Goal: Transaction & Acquisition: Purchase product/service

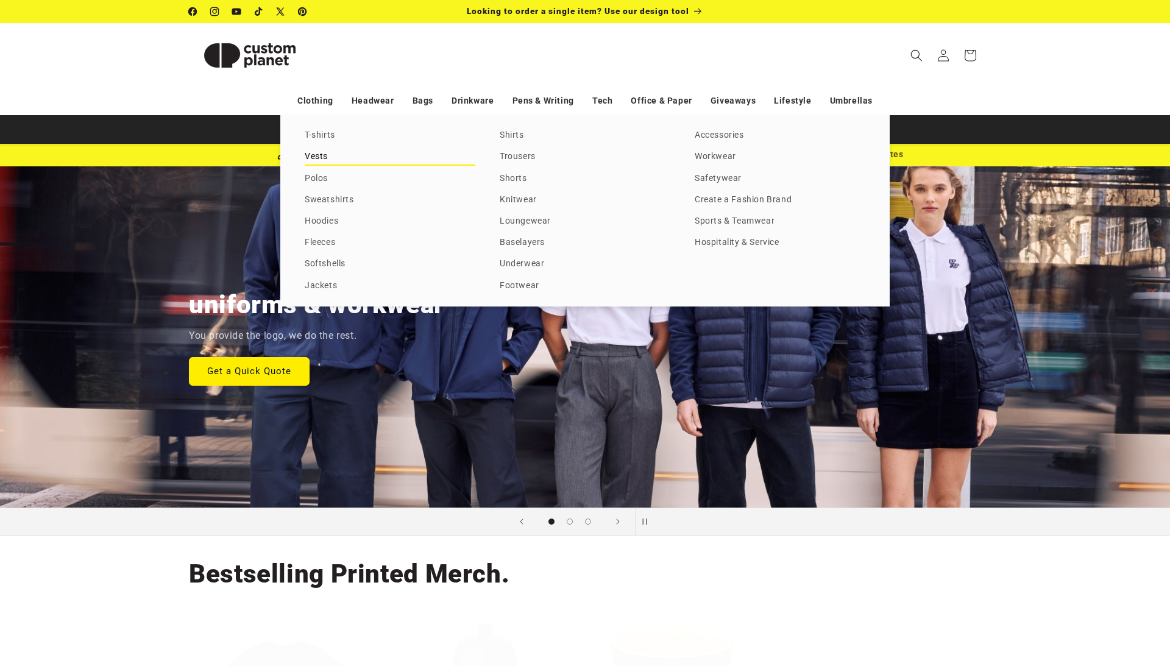
click at [324, 156] on link "Vests" at bounding box center [390, 157] width 171 height 16
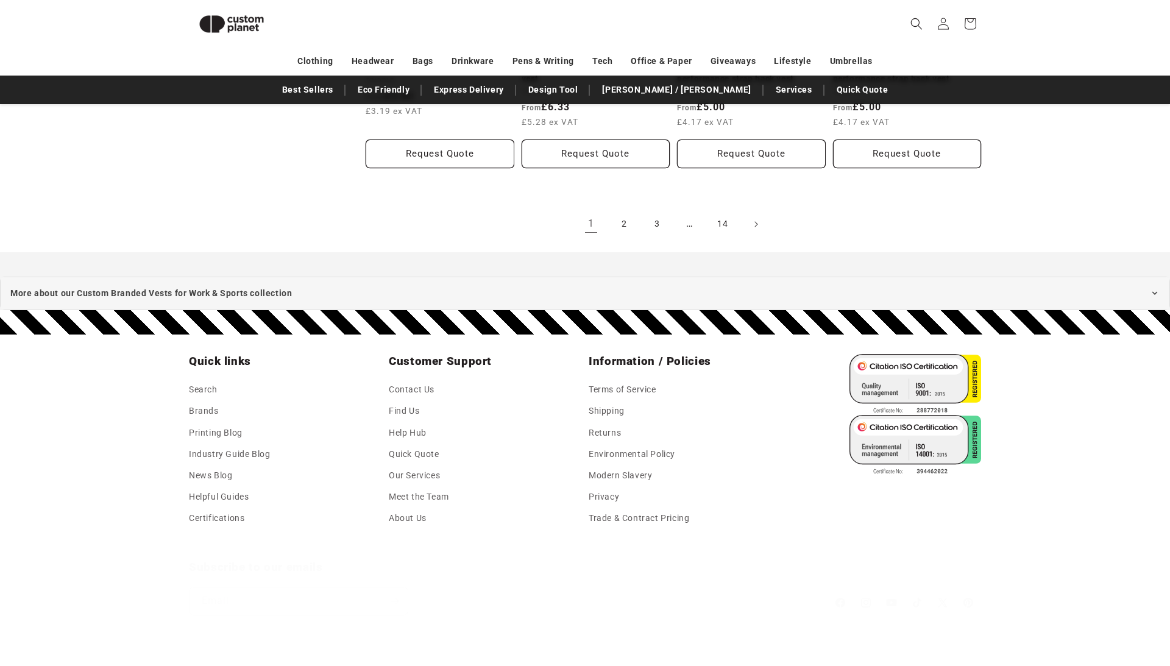
scroll to position [1521, 0]
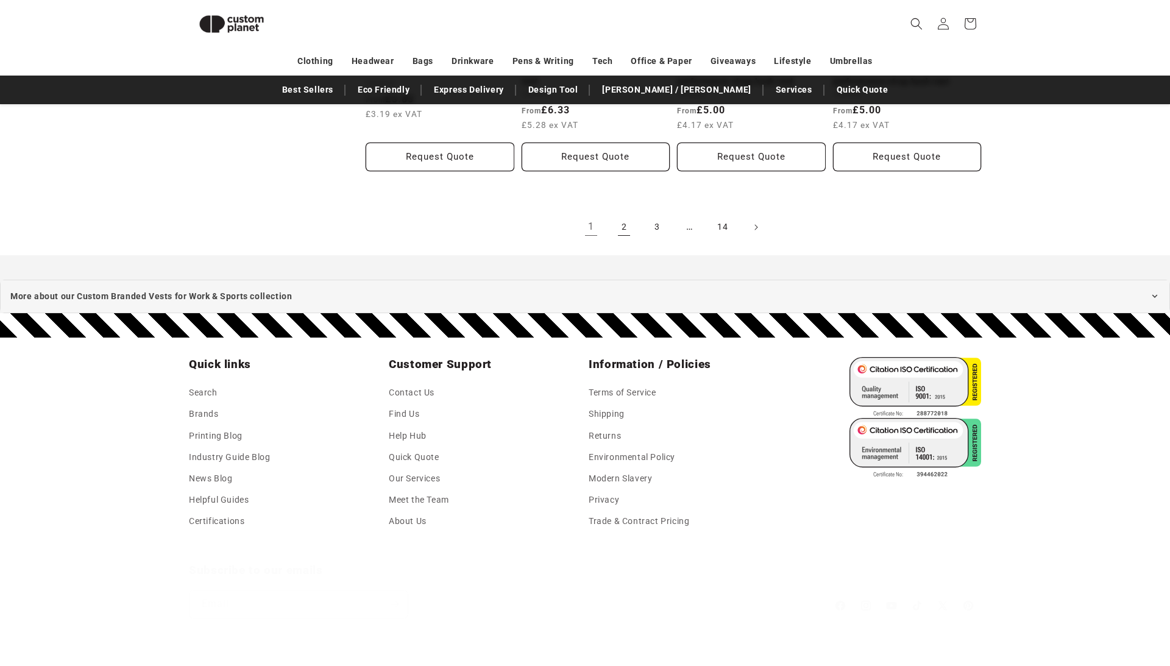
click at [635, 241] on link "2" at bounding box center [624, 227] width 27 height 27
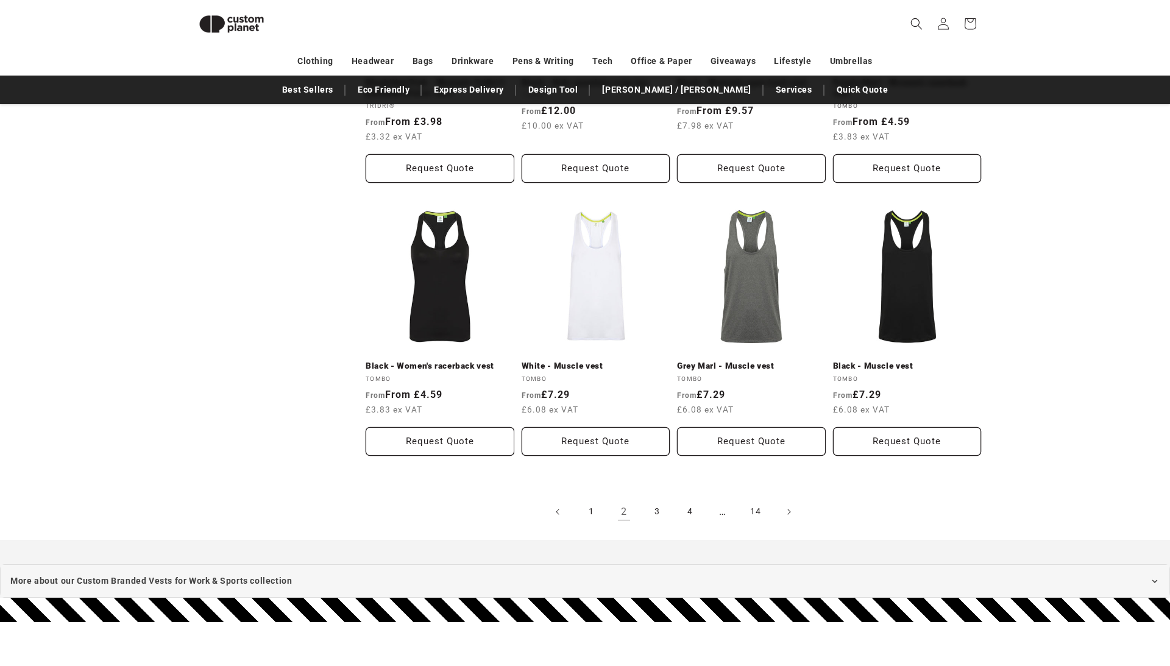
scroll to position [1354, 0]
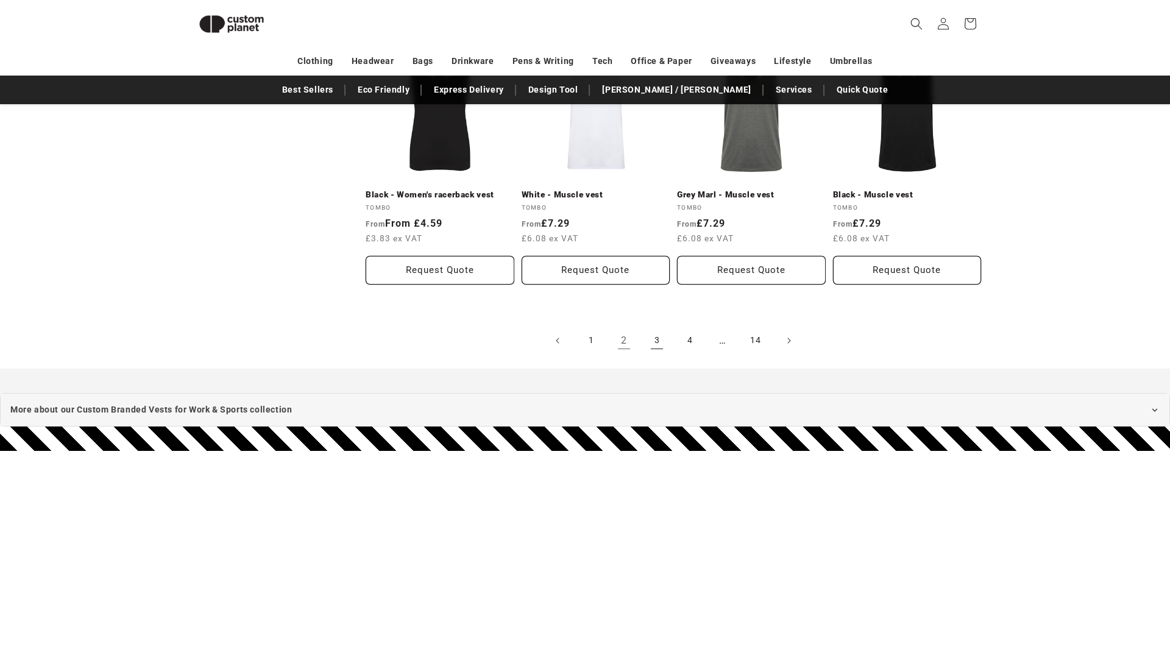
click at [671, 354] on link "3" at bounding box center [657, 340] width 27 height 27
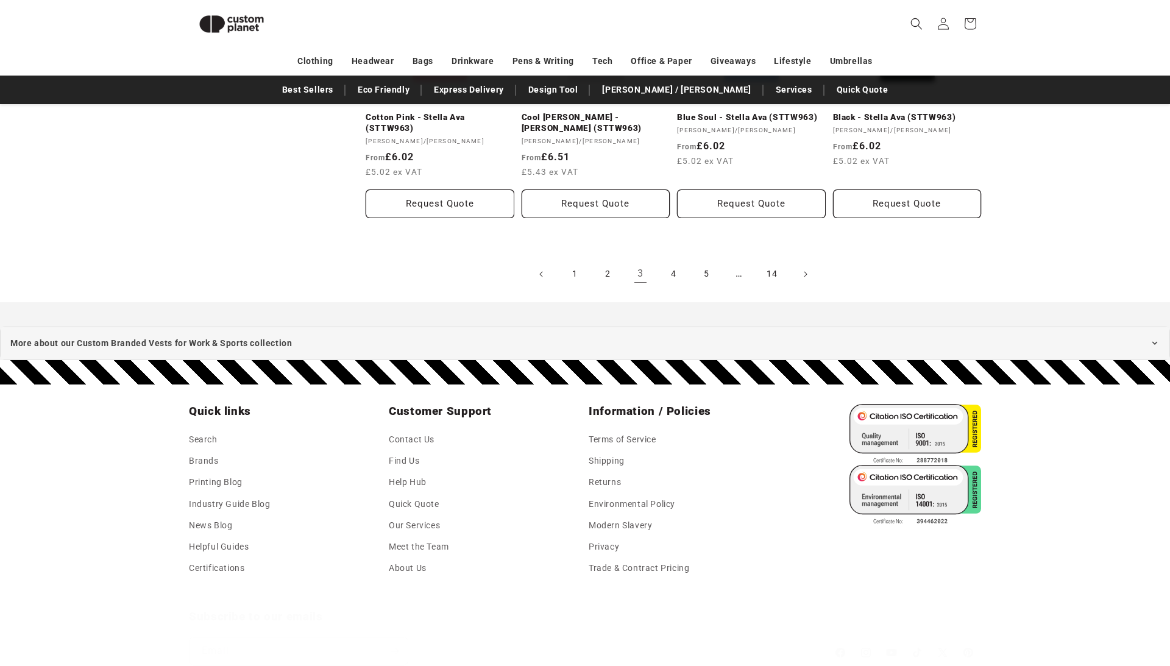
scroll to position [1493, 0]
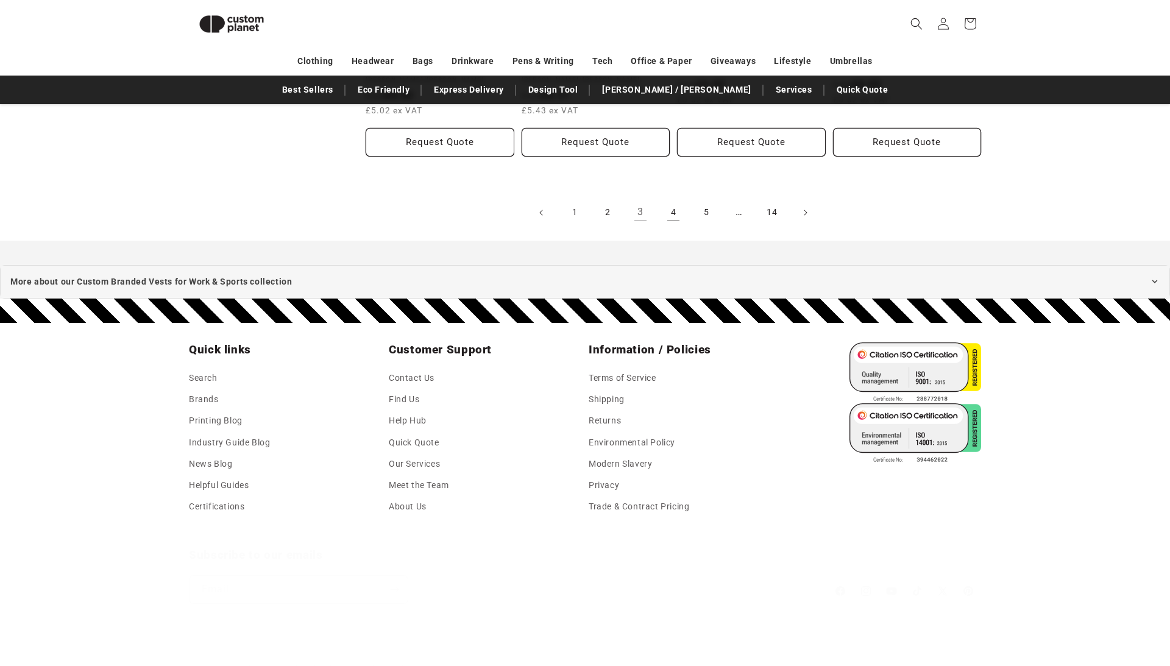
click at [684, 226] on link "4" at bounding box center [673, 212] width 27 height 27
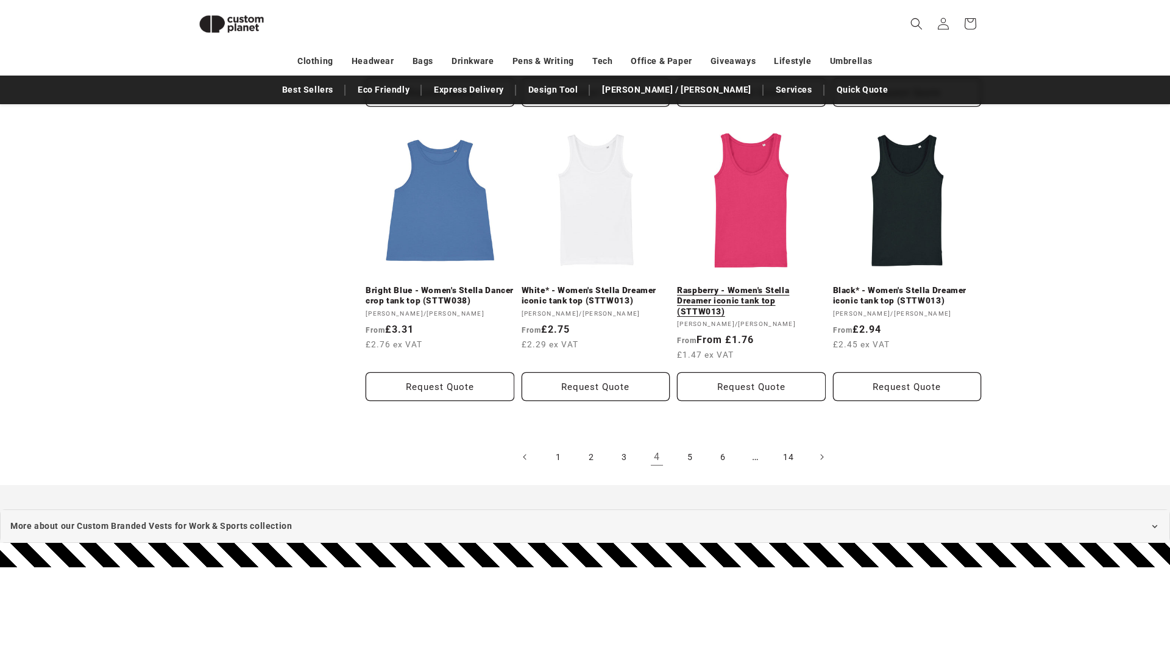
scroll to position [1302, 0]
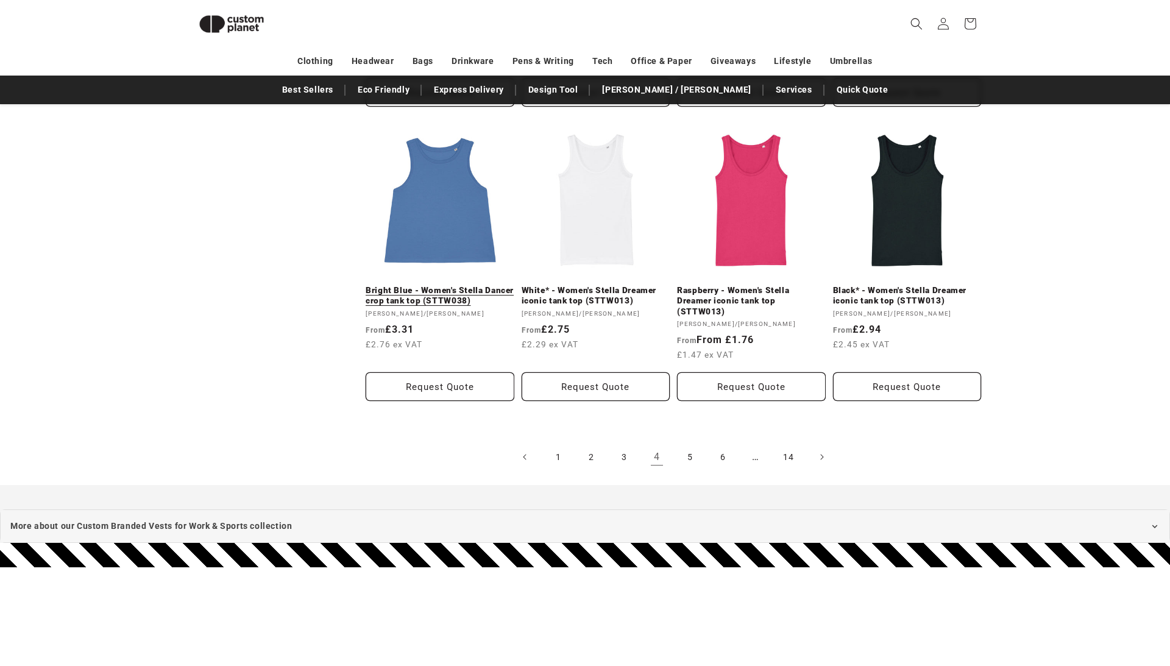
click at [435, 307] on link "Bright Blue - Women's Stella Dancer crop tank top (STTW038)" at bounding box center [440, 295] width 149 height 21
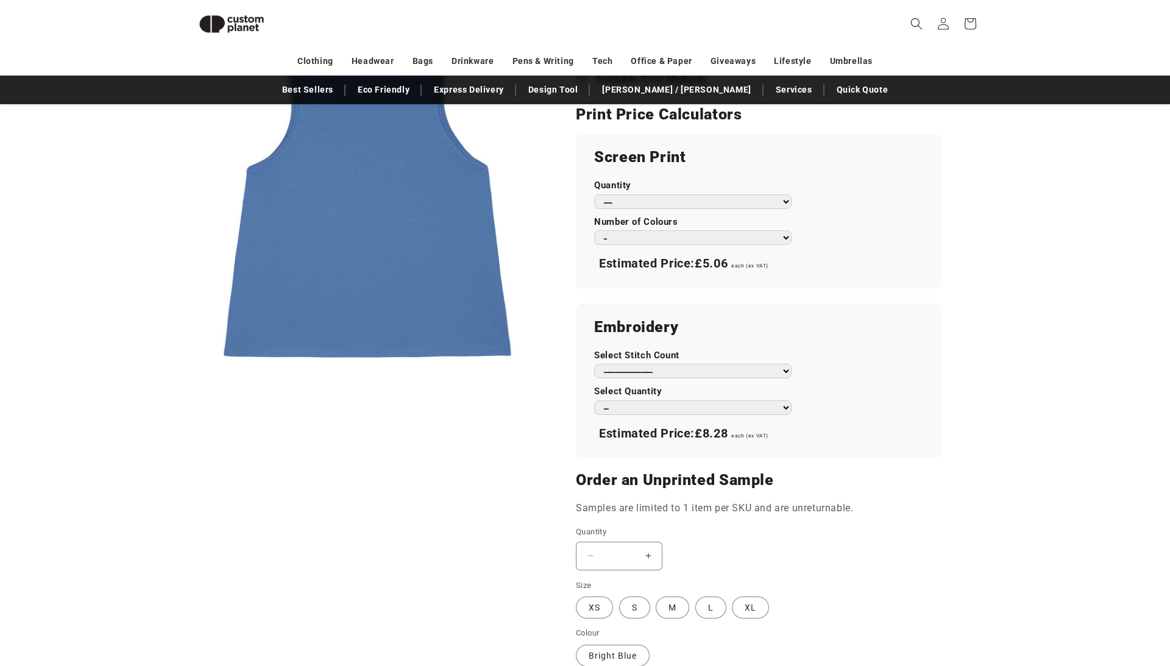
scroll to position [705, 0]
click at [662, 542] on button "Increase quantity for Bright Blue - Women&#39;s Stella Dancer crop tank top (ST…" at bounding box center [648, 556] width 27 height 29
click at [657, 542] on button "Increase quantity for Bright Blue - Women&#39;s Stella Dancer crop tank top (ST…" at bounding box center [648, 556] width 27 height 29
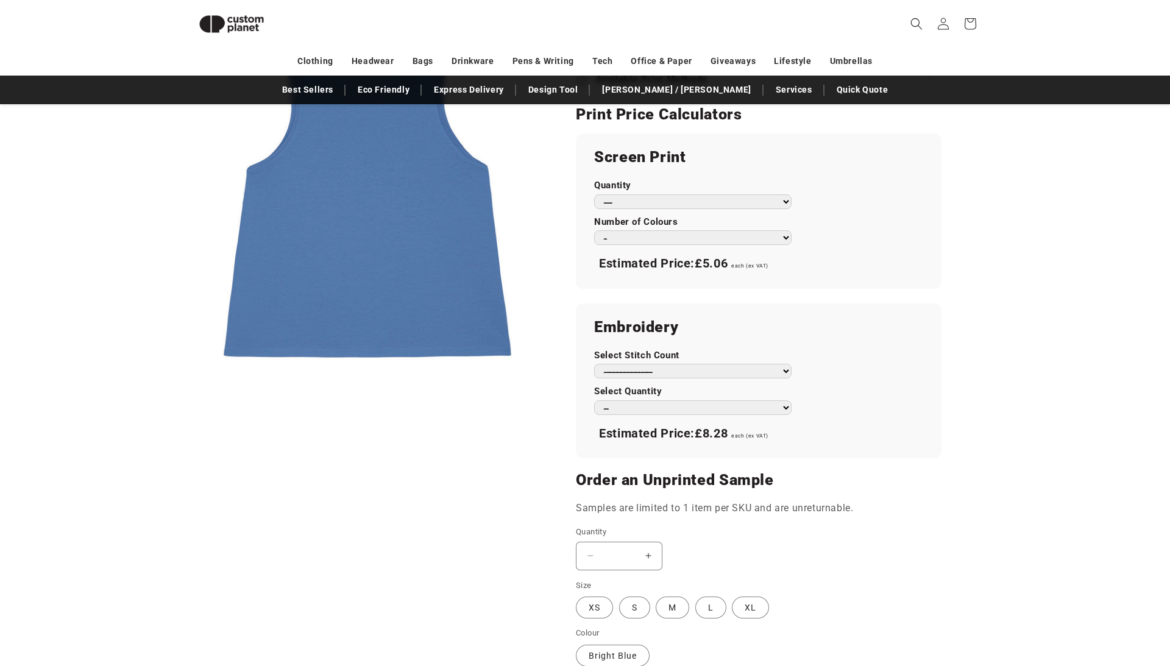
click at [645, 580] on fieldset "Size XS Variant sold out or unavailable S Variant sold out or unavailable M Var…" at bounding box center [710, 600] width 268 height 41
click at [637, 597] on label "S Variant sold out or unavailable" at bounding box center [634, 608] width 31 height 22
click at [638, 597] on label "S Variant sold out or unavailable" at bounding box center [634, 608] width 31 height 22
click at [662, 542] on button "Increase quantity for Bright Blue - Women&#39;s Stella Dancer crop tank top (ST…" at bounding box center [648, 556] width 27 height 29
click at [660, 542] on button "Increase quantity for Bright Blue - Women&#39;s Stella Dancer crop tank top (ST…" at bounding box center [648, 556] width 27 height 29
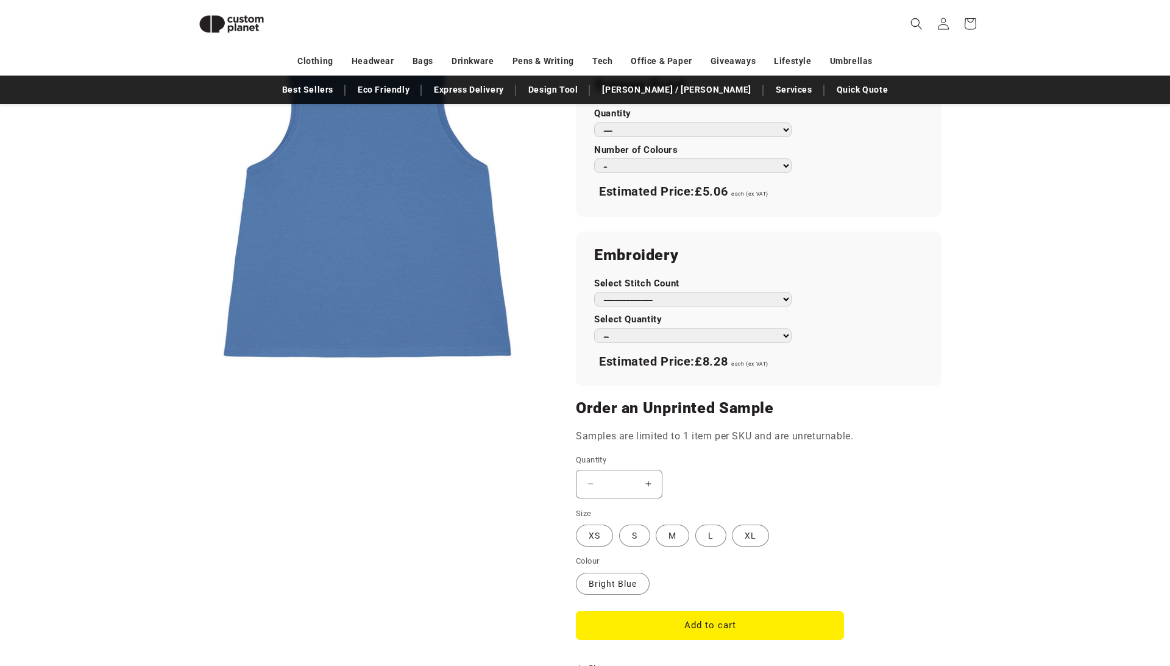
scroll to position [778, 0]
click at [685, 610] on button "Add to cart" at bounding box center [710, 624] width 268 height 29
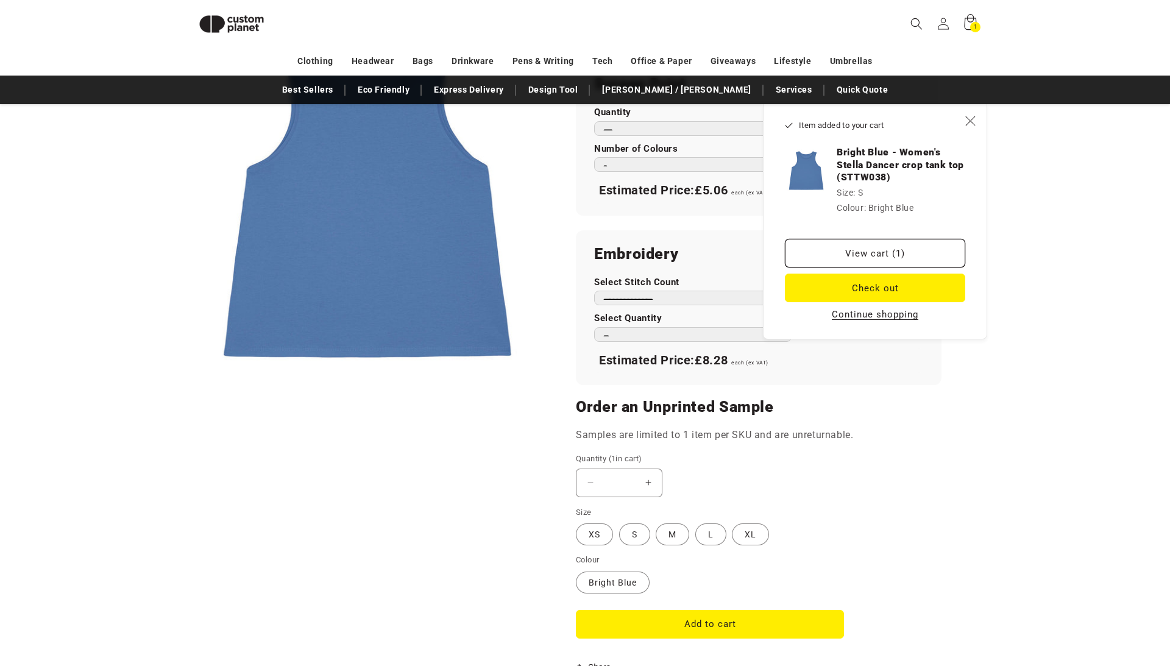
click at [978, 27] on span "1" at bounding box center [976, 27] width 4 height 10
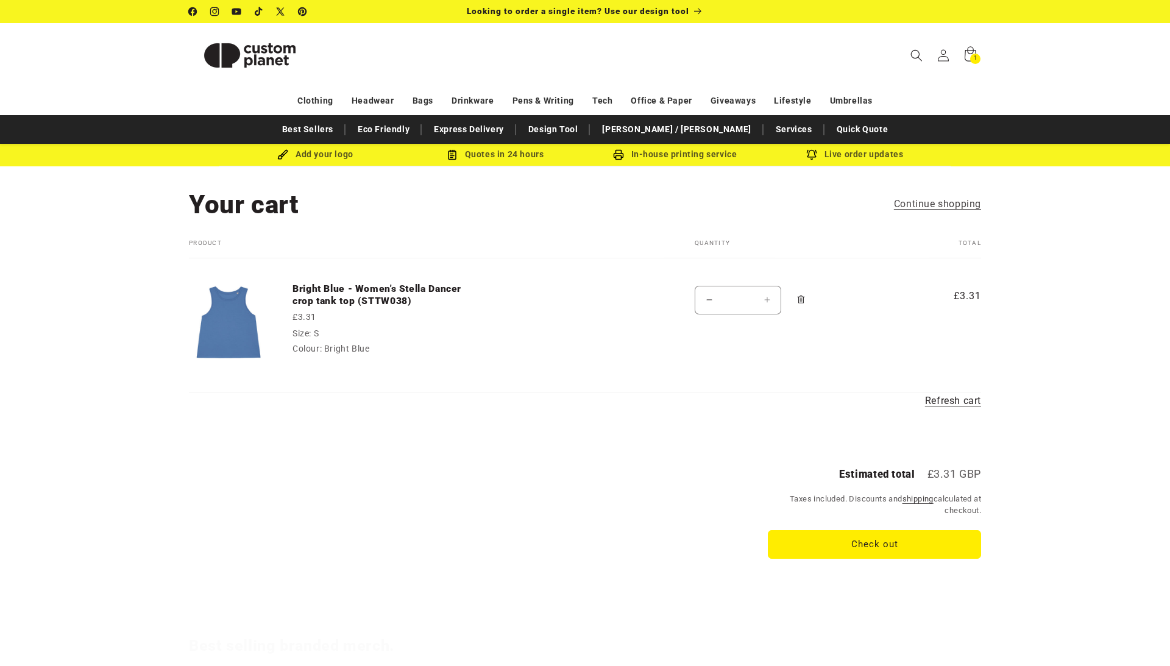
click at [805, 304] on icon "Remove Bright Blue - Women&#39;s Stella Dancer crop tank top (STTW038) - S / Br…" at bounding box center [800, 300] width 7 height 8
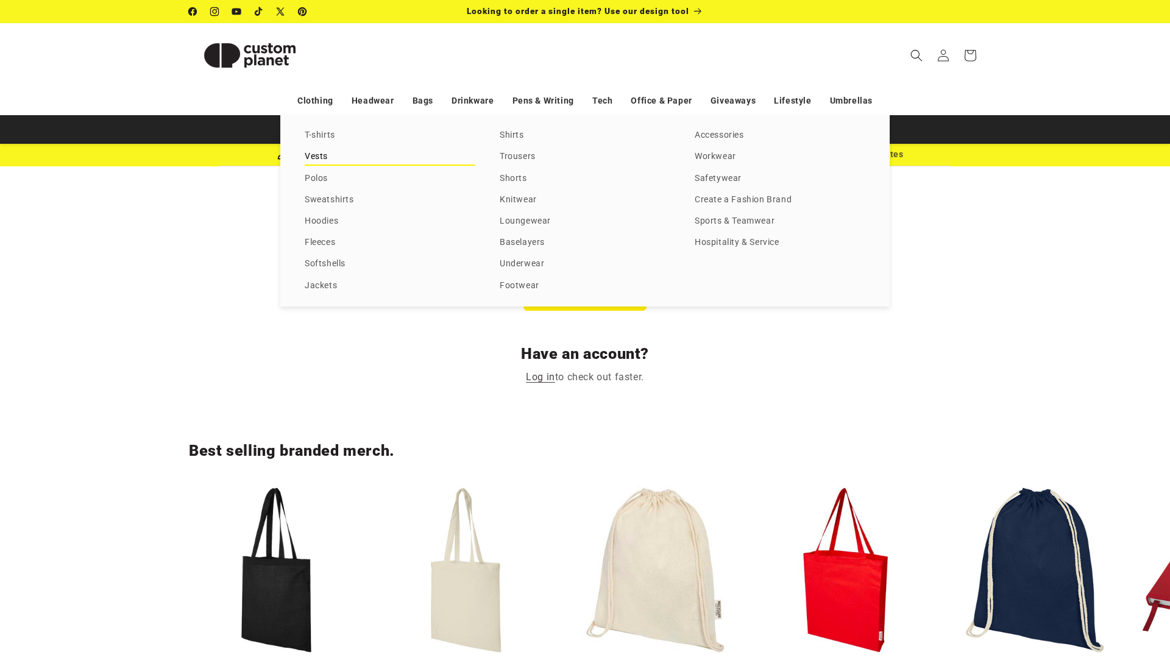
click at [330, 157] on link "Vests" at bounding box center [390, 157] width 171 height 16
